Goal: Navigation & Orientation: Find specific page/section

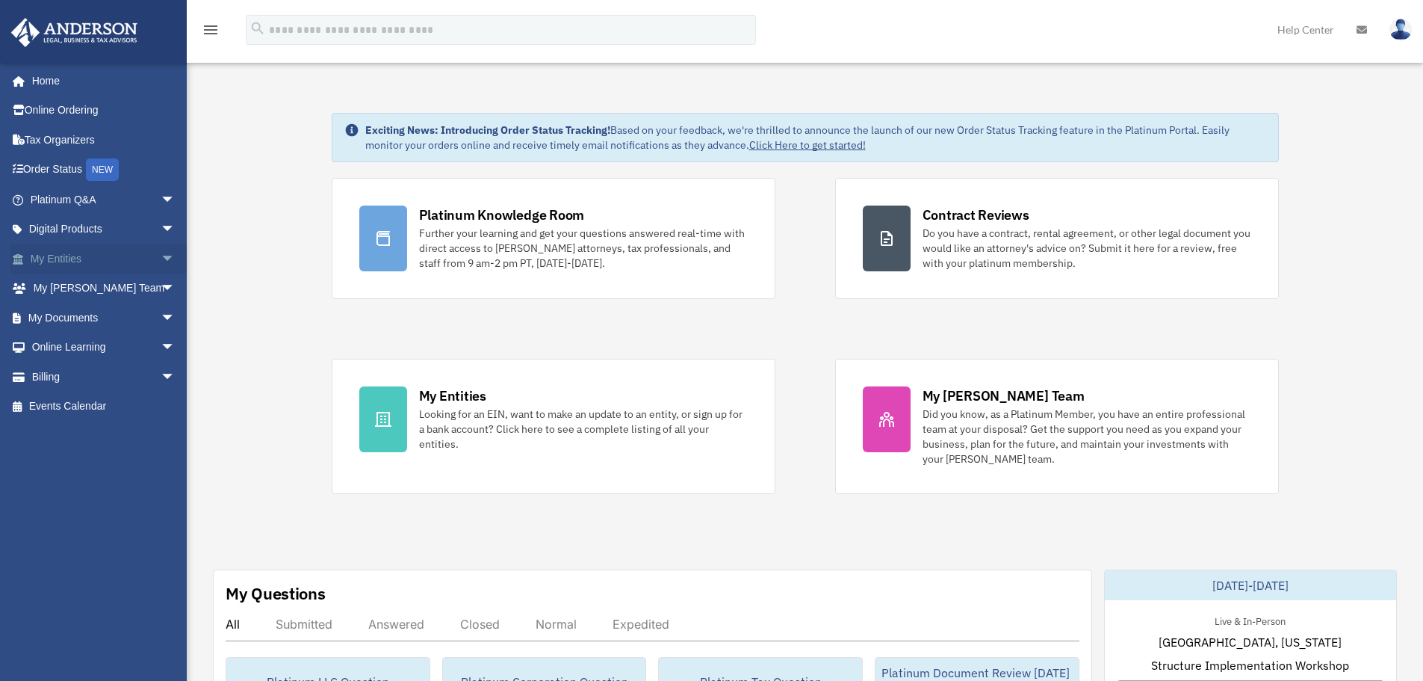
click at [161, 262] on span "arrow_drop_down" at bounding box center [176, 259] width 30 height 31
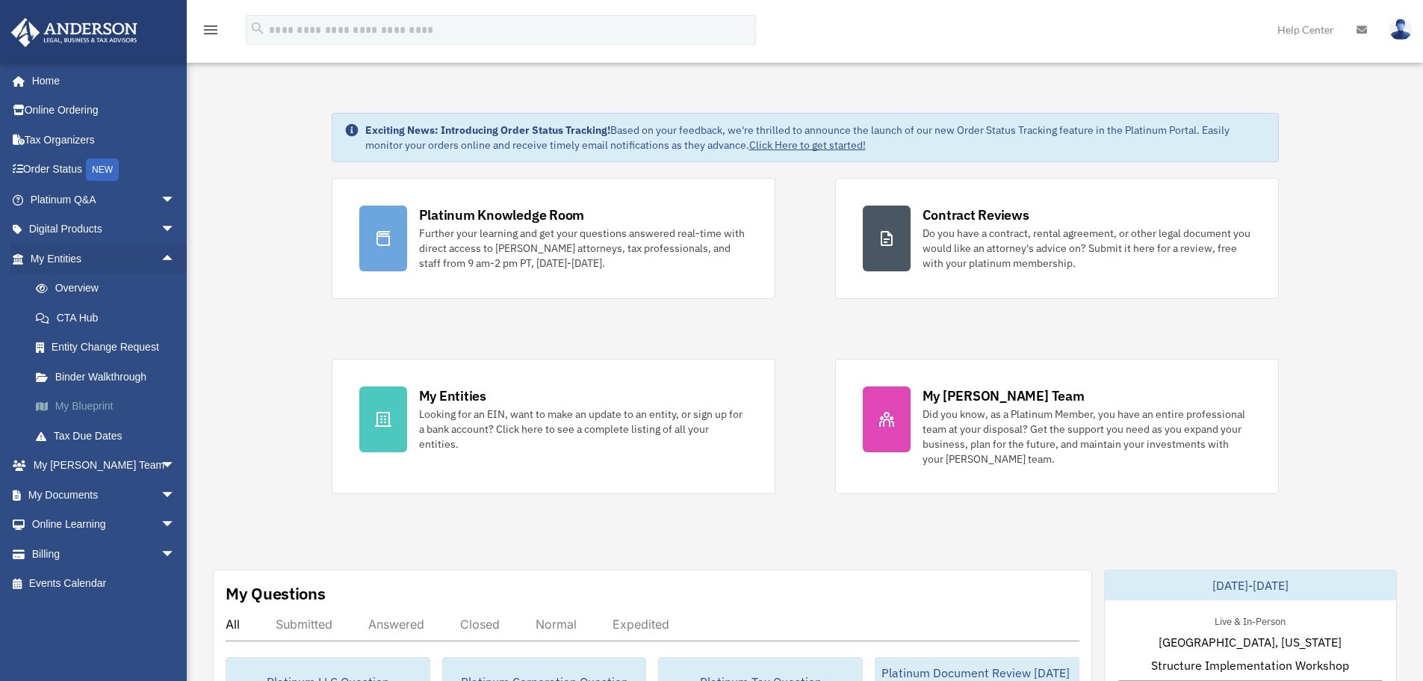
click at [111, 400] on link "My Blueprint" at bounding box center [109, 406] width 177 height 30
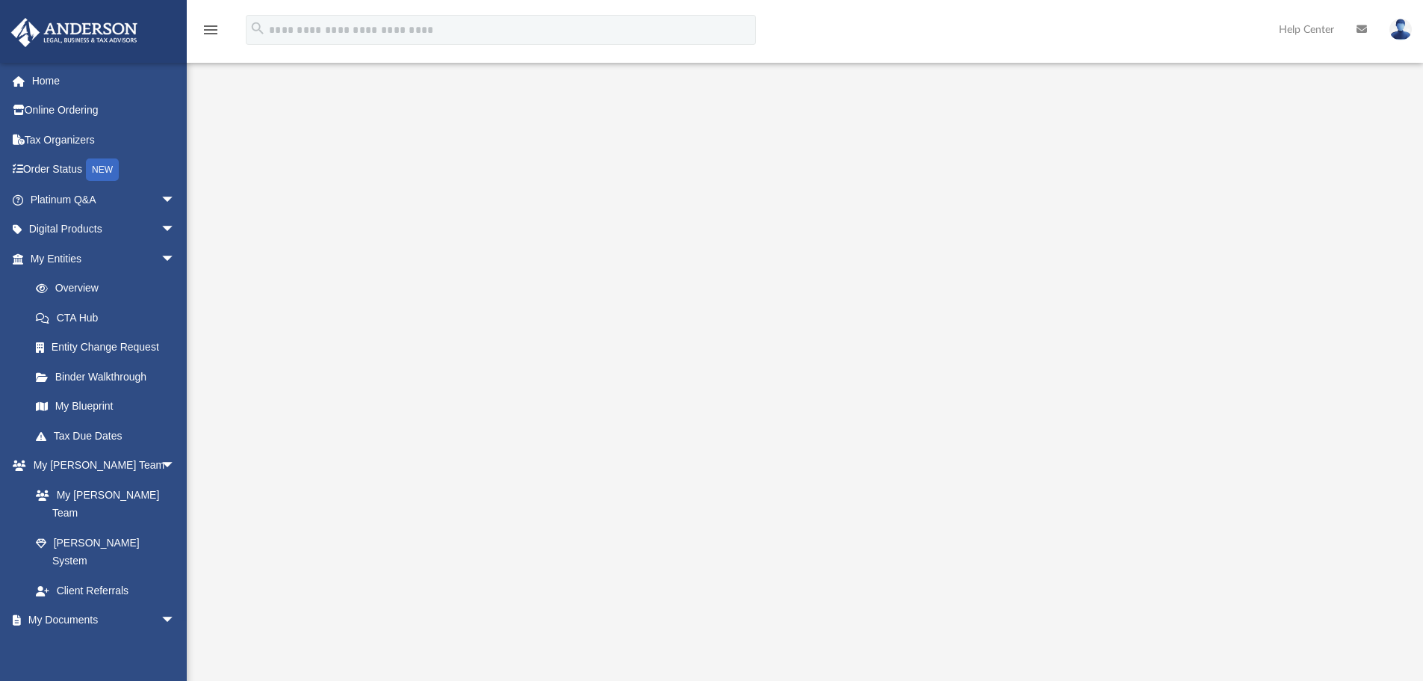
click at [1318, 375] on div at bounding box center [805, 403] width 1113 height 598
click at [1352, 386] on div at bounding box center [805, 403] width 1113 height 598
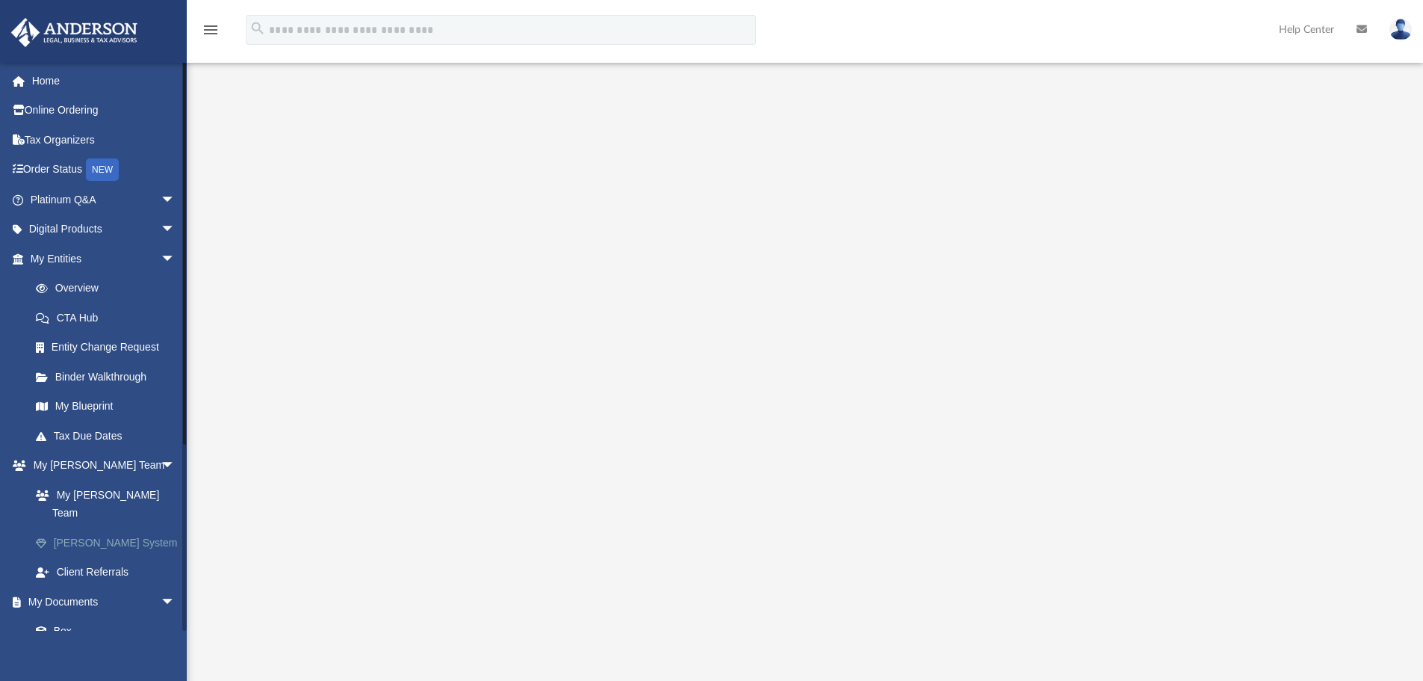
click at [101, 530] on link "[PERSON_NAME] System" at bounding box center [109, 542] width 177 height 30
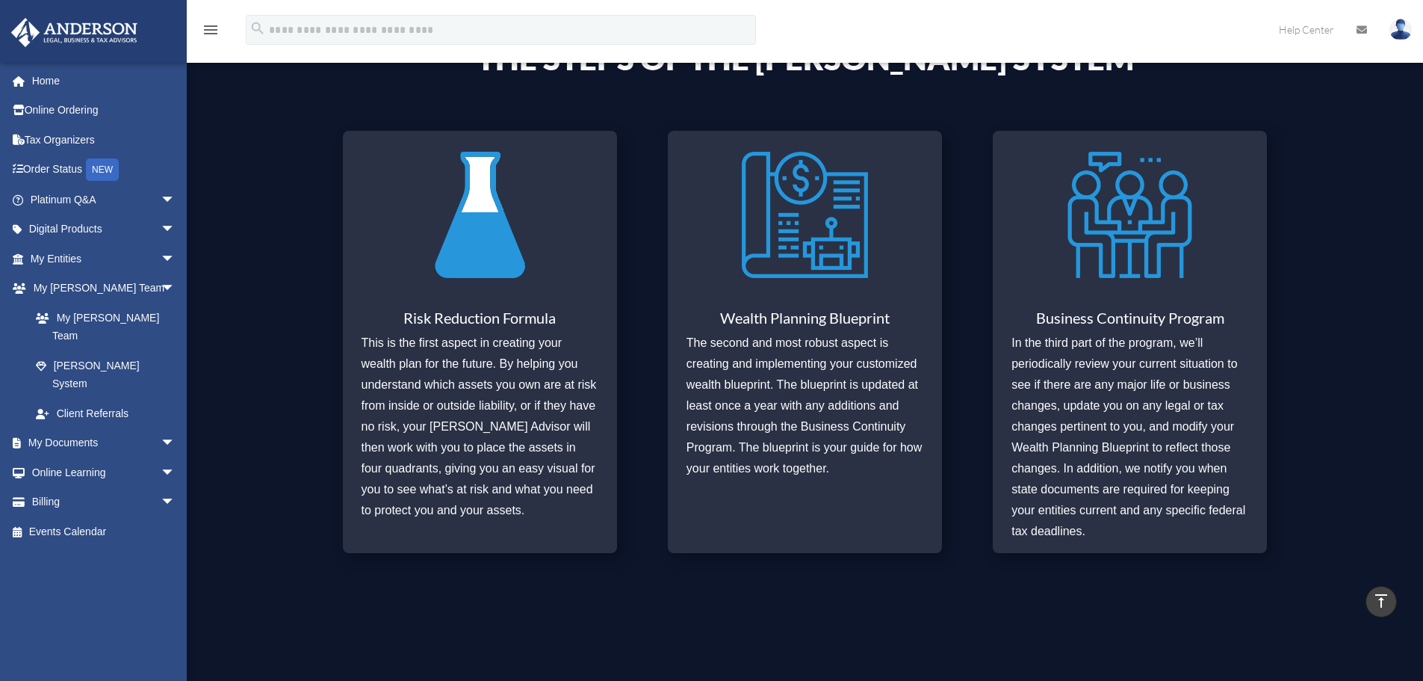
scroll to position [344, 0]
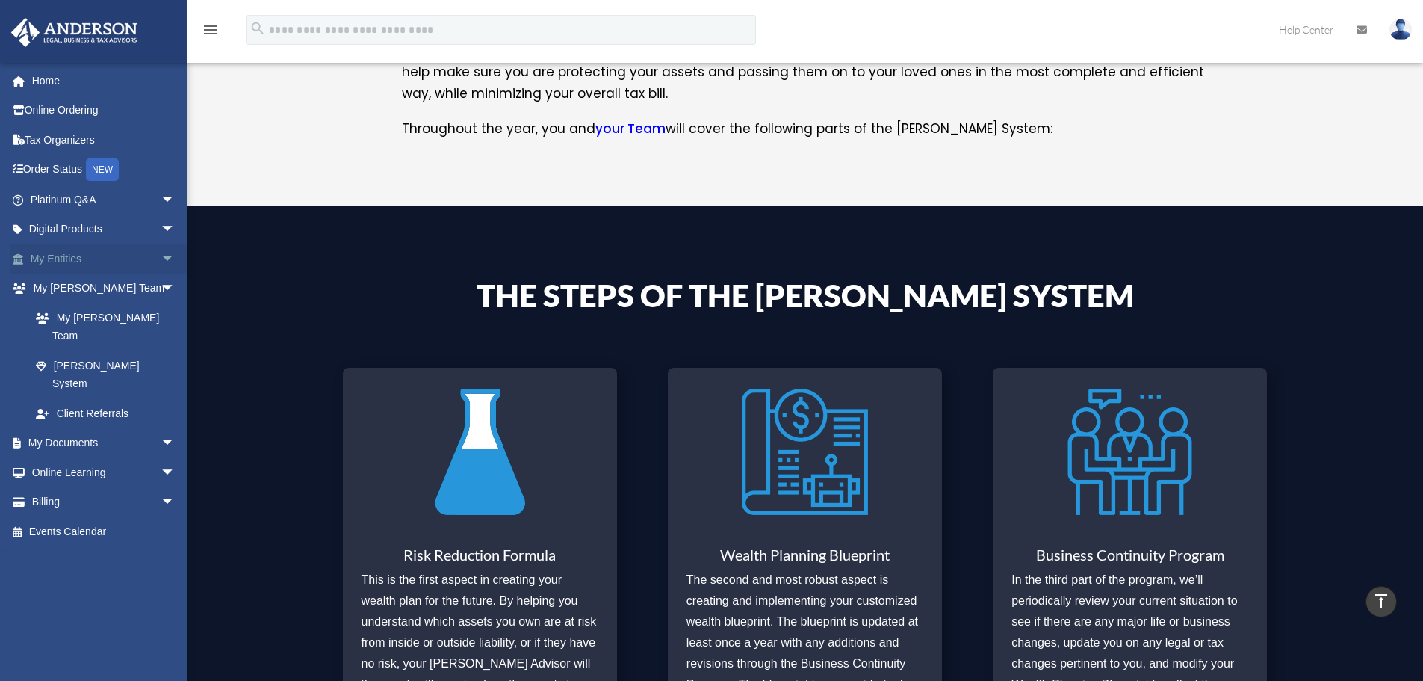
click at [96, 263] on link "My Entities arrow_drop_down" at bounding box center [104, 259] width 188 height 30
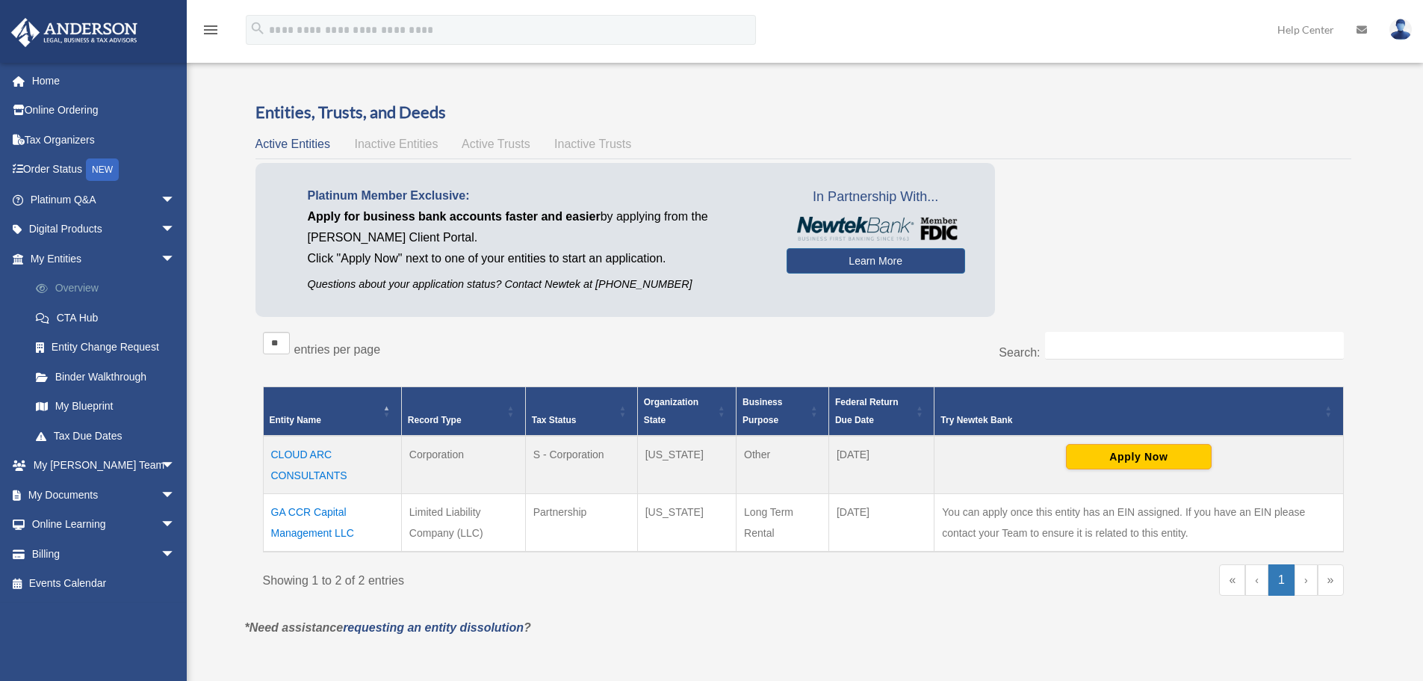
click at [84, 290] on link "Overview" at bounding box center [109, 288] width 177 height 30
click at [161, 228] on span "arrow_drop_down" at bounding box center [176, 229] width 30 height 31
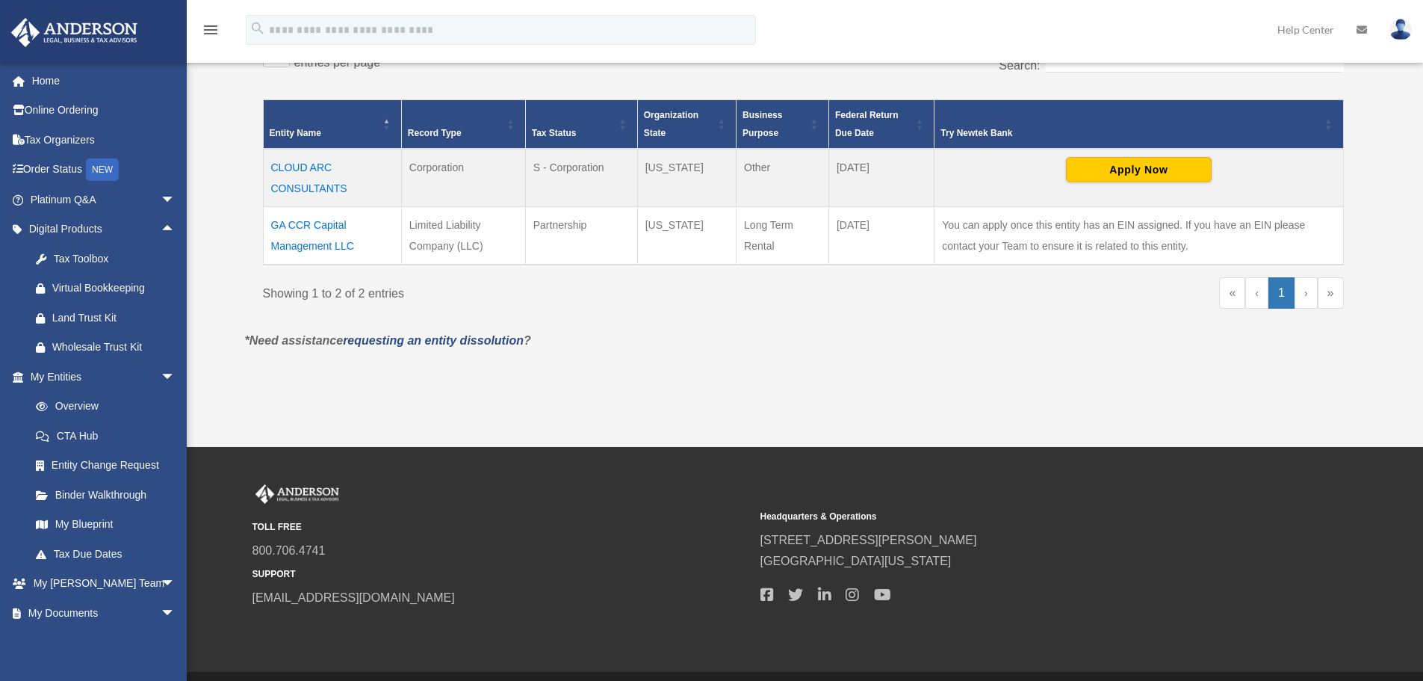
scroll to position [333, 0]
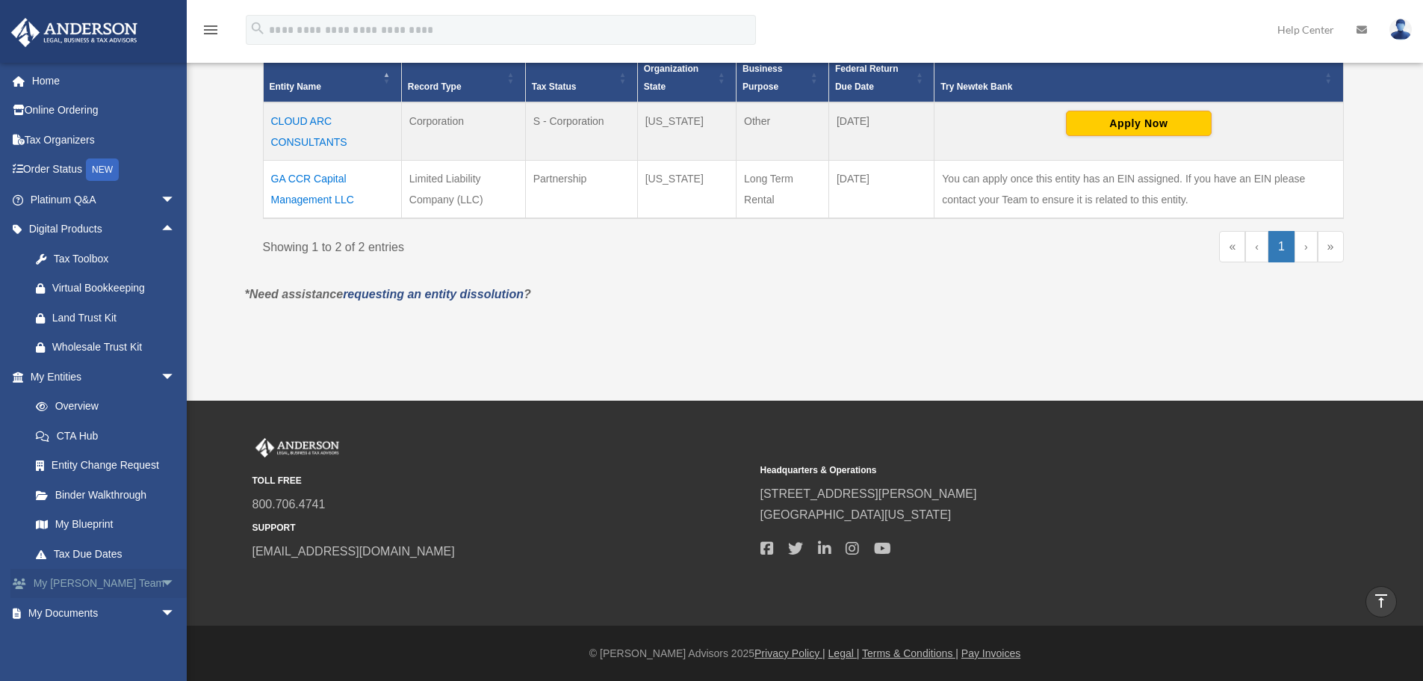
click at [161, 579] on span "arrow_drop_down" at bounding box center [176, 584] width 30 height 31
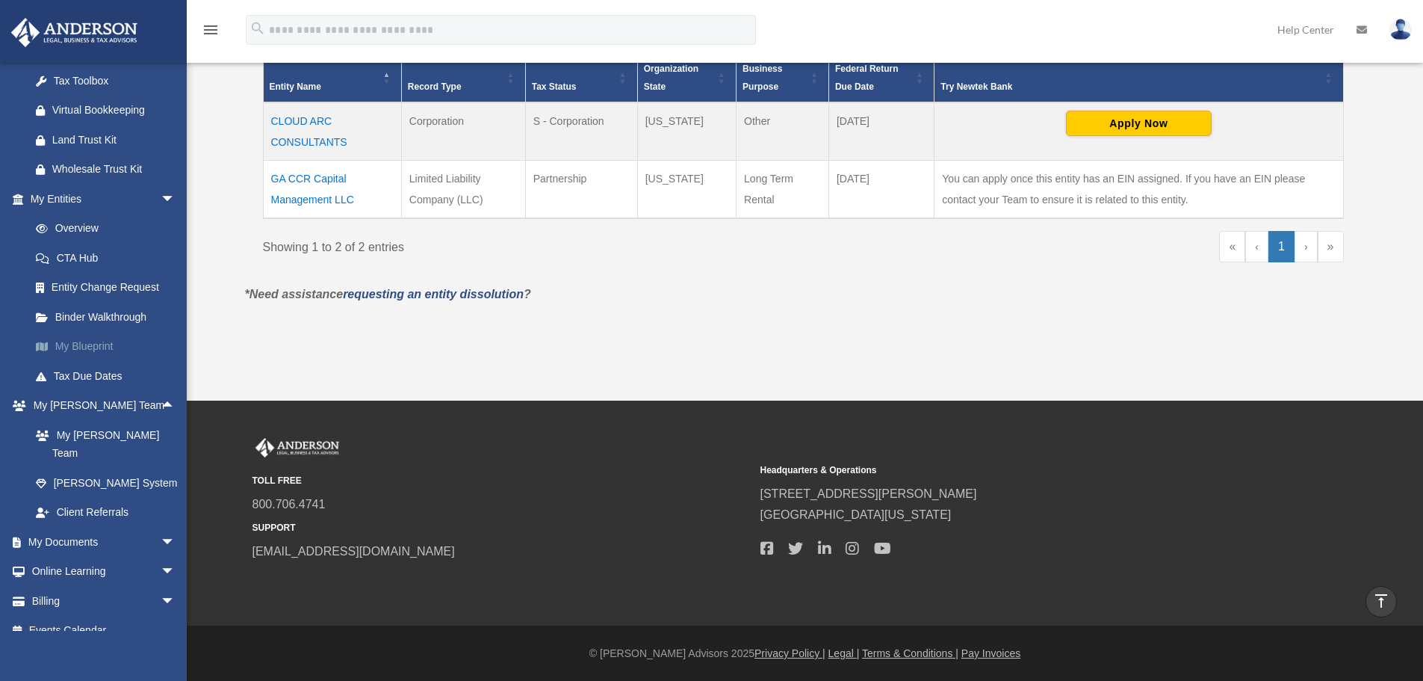
scroll to position [0, 0]
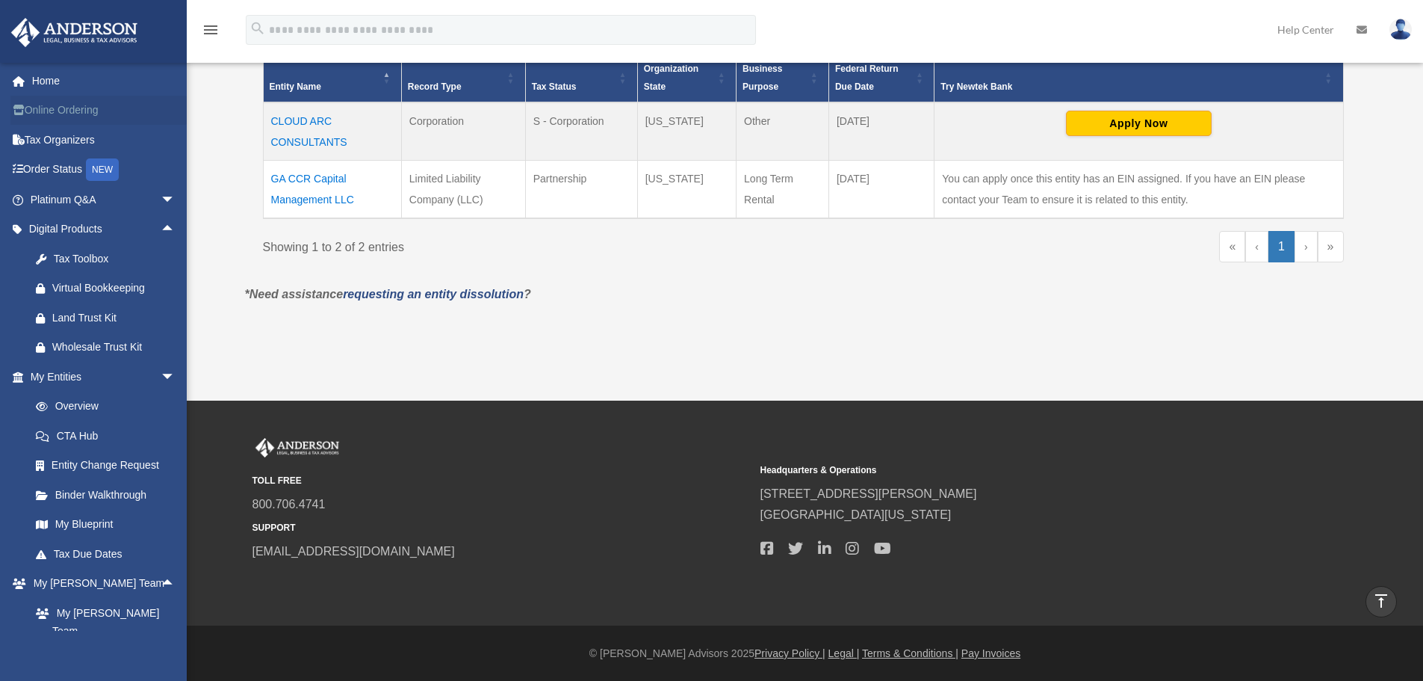
click at [67, 113] on link "Online Ordering" at bounding box center [104, 111] width 188 height 30
